Goal: Transaction & Acquisition: Purchase product/service

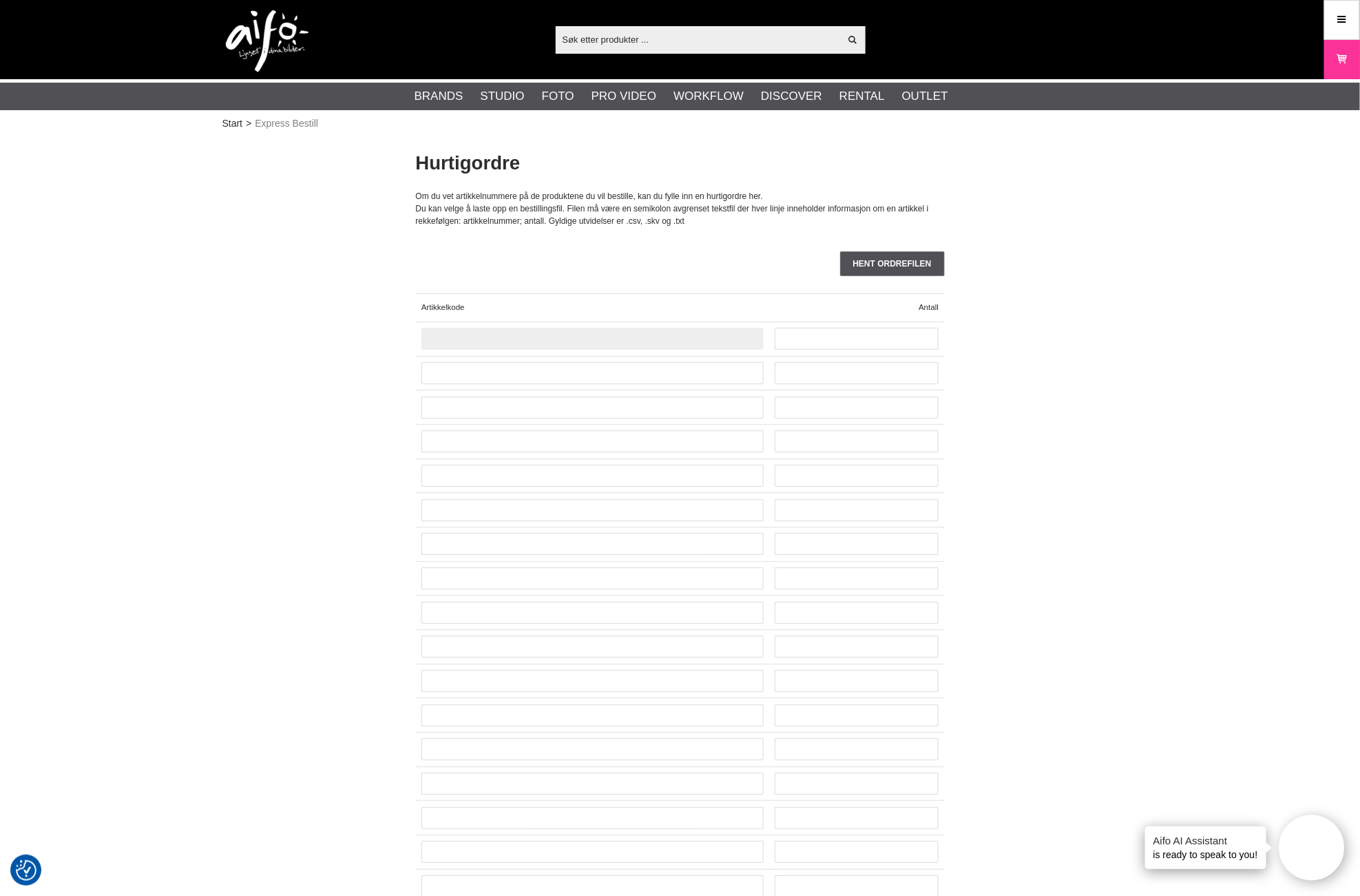
click at [448, 342] on input "text" at bounding box center [592, 339] width 342 height 22
paste input "RS220"
type input "RS220"
type input "1"
click at [1347, 22] on icon at bounding box center [1342, 20] width 12 height 15
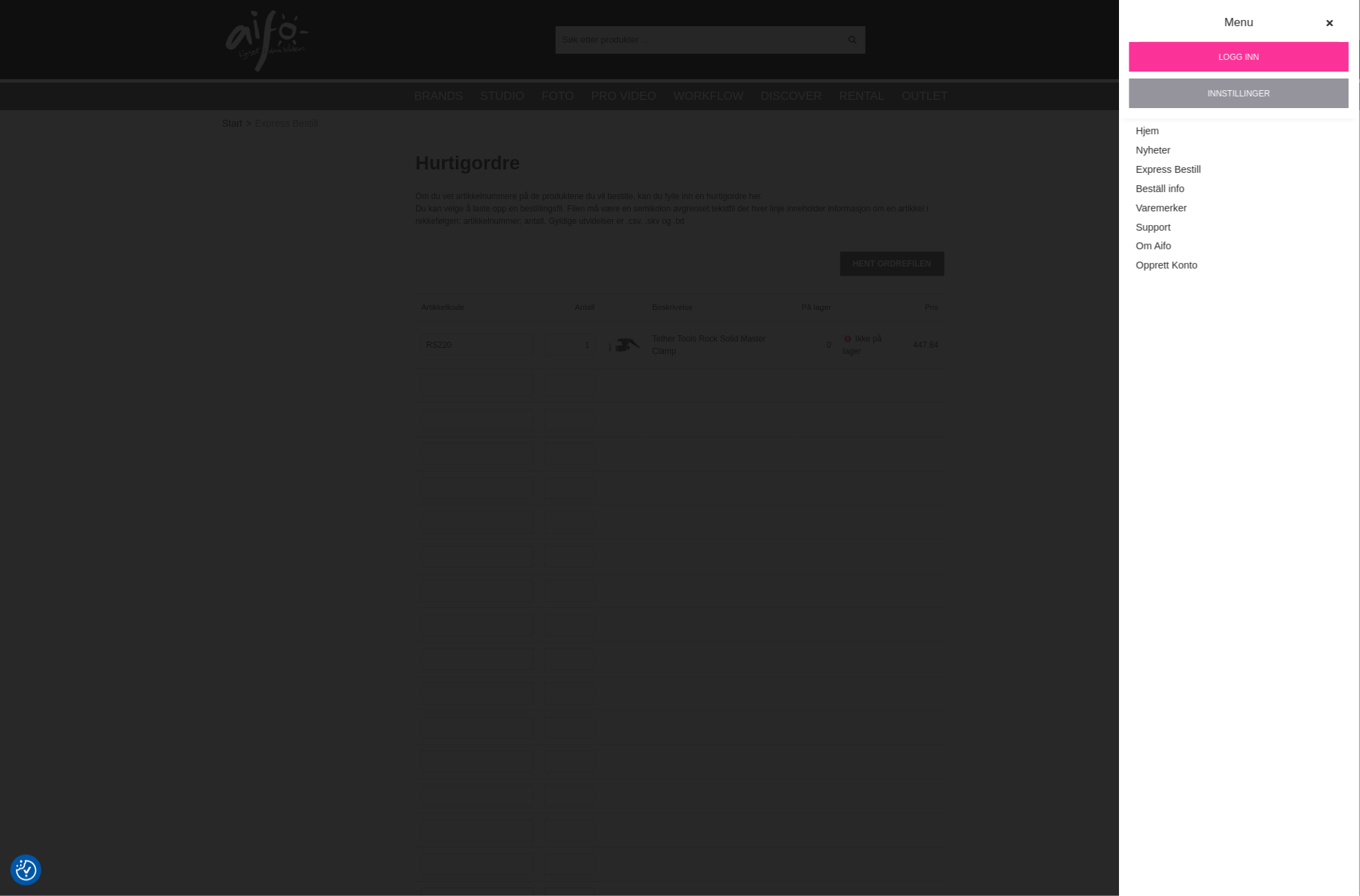
click at [1249, 92] on link "Innstillinger" at bounding box center [1239, 93] width 220 height 29
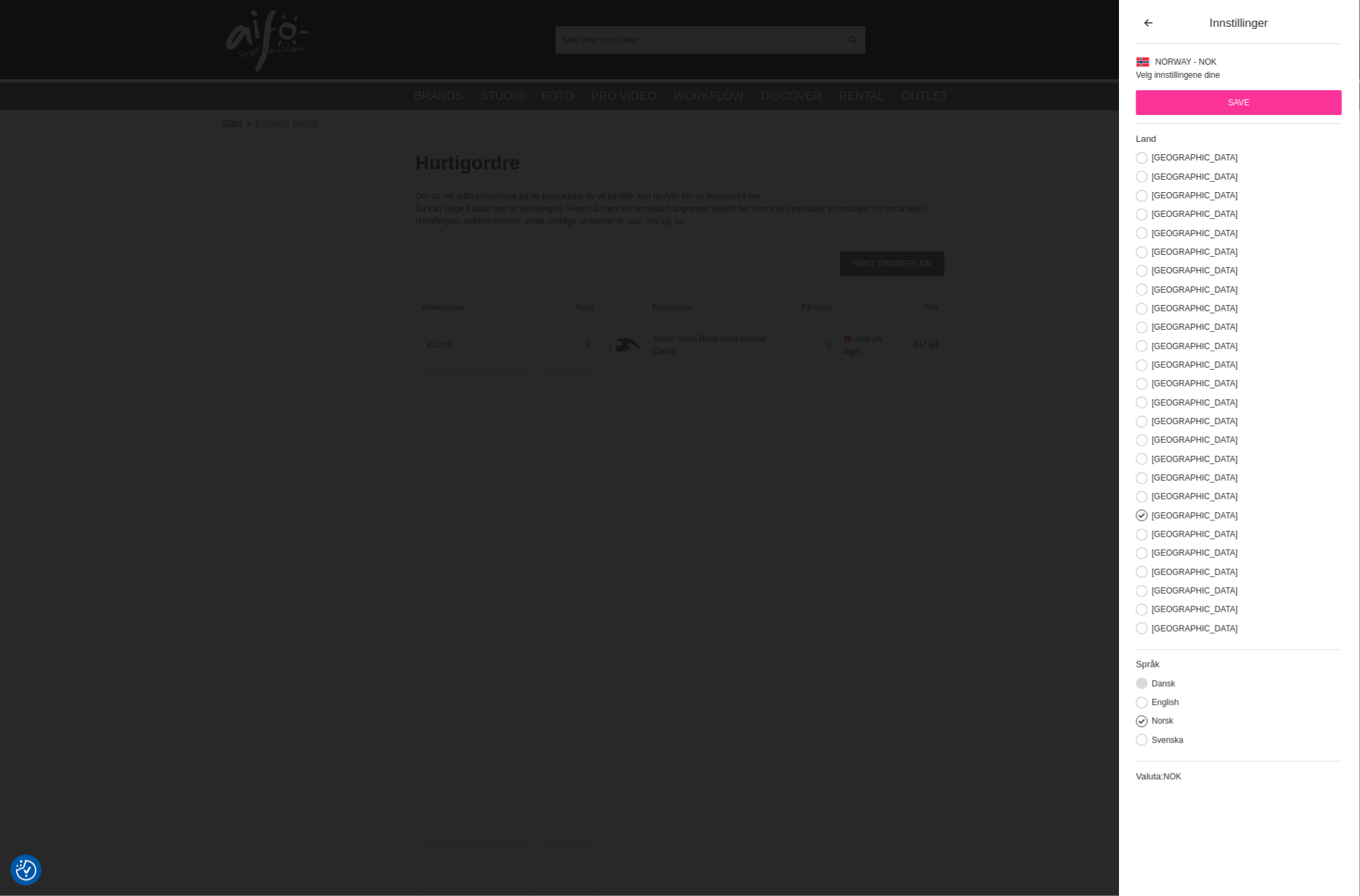
click at [1143, 689] on button at bounding box center [1142, 684] width 12 height 12
click at [1142, 257] on button at bounding box center [1142, 253] width 12 height 12
click at [1210, 108] on input "Save" at bounding box center [1239, 102] width 206 height 25
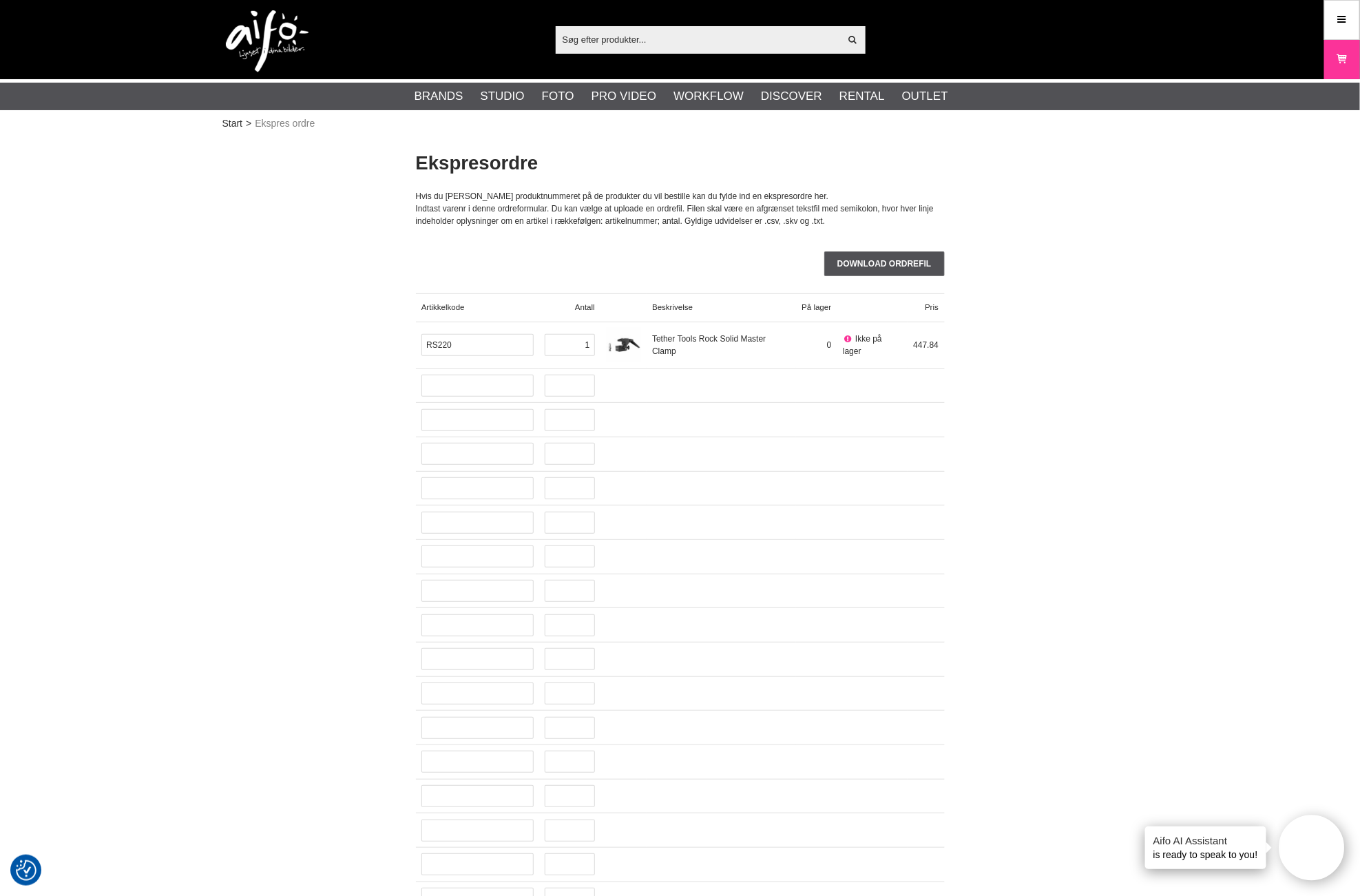
click at [628, 343] on img at bounding box center [624, 345] width 35 height 35
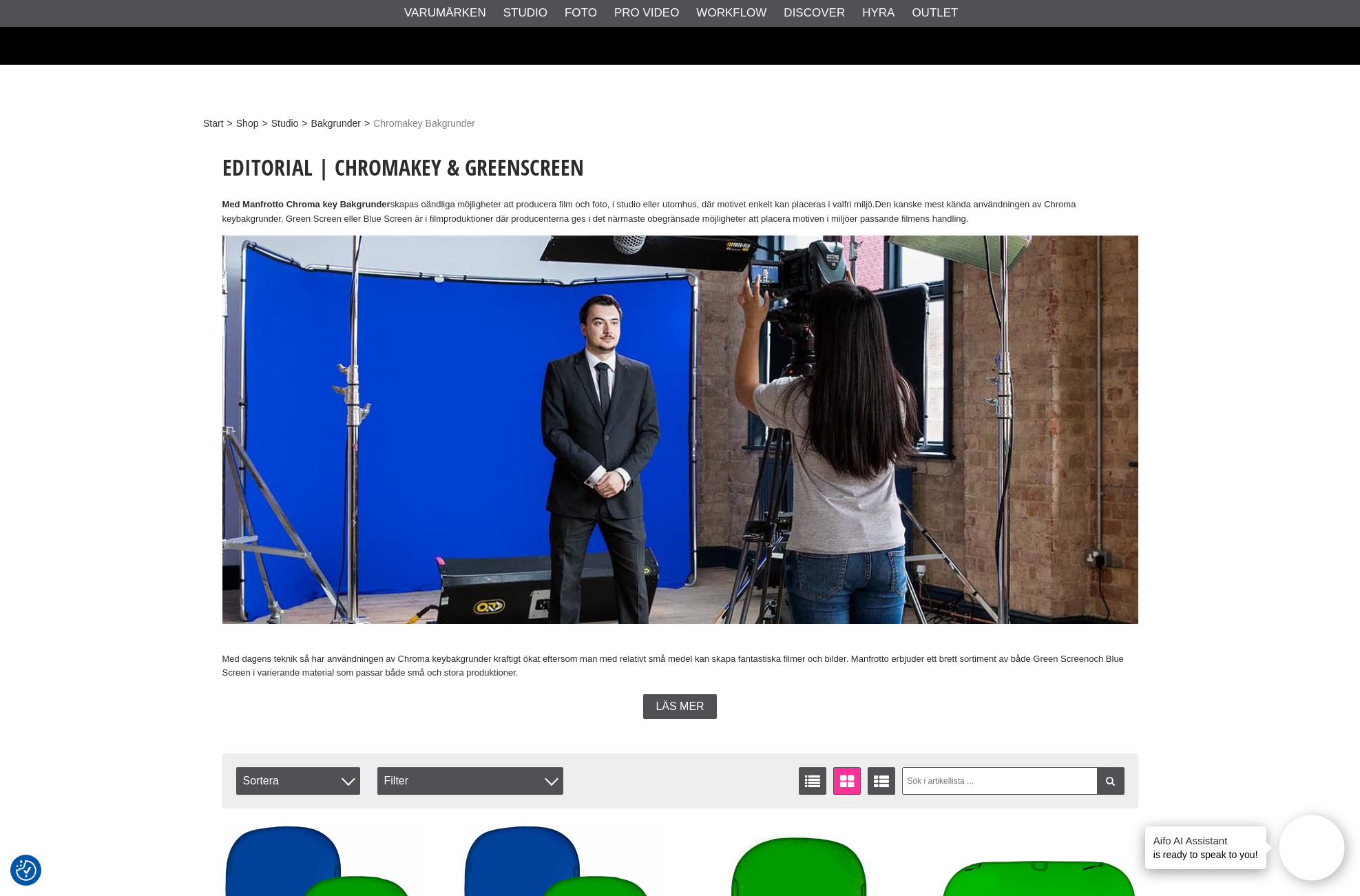
scroll to position [2371, 0]
